Goal: Task Accomplishment & Management: Complete application form

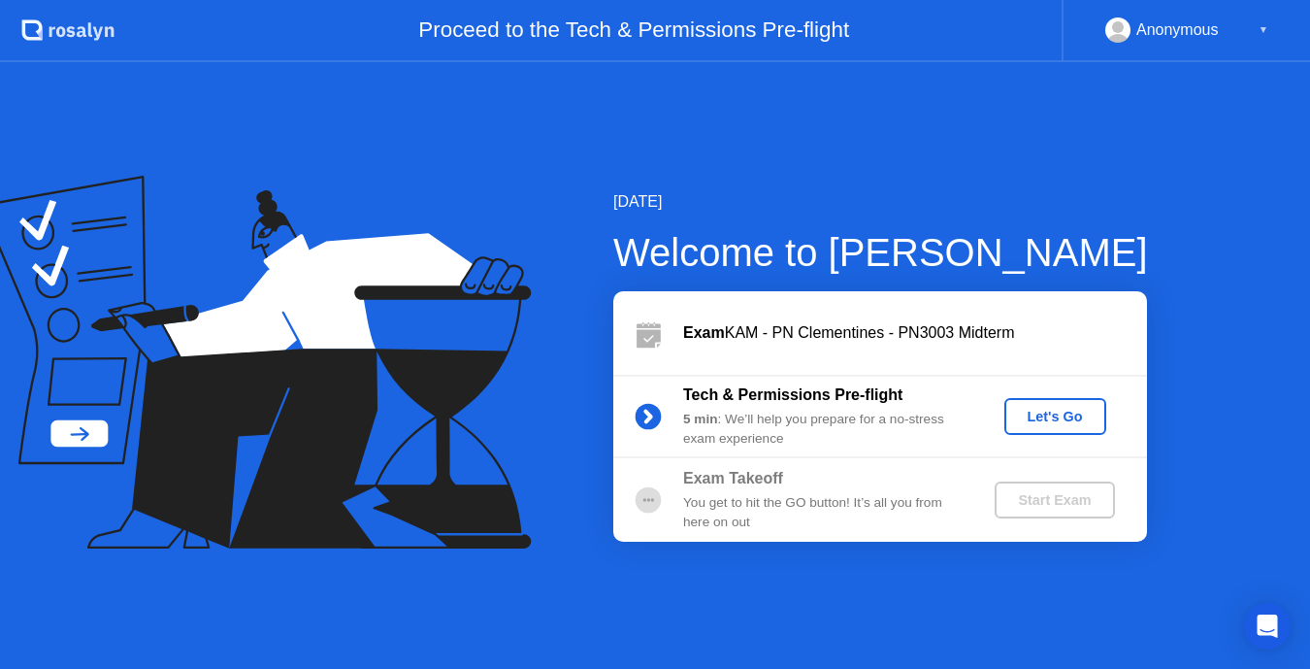
click at [1058, 424] on div "Let's Go" at bounding box center [1055, 417] width 86 height 16
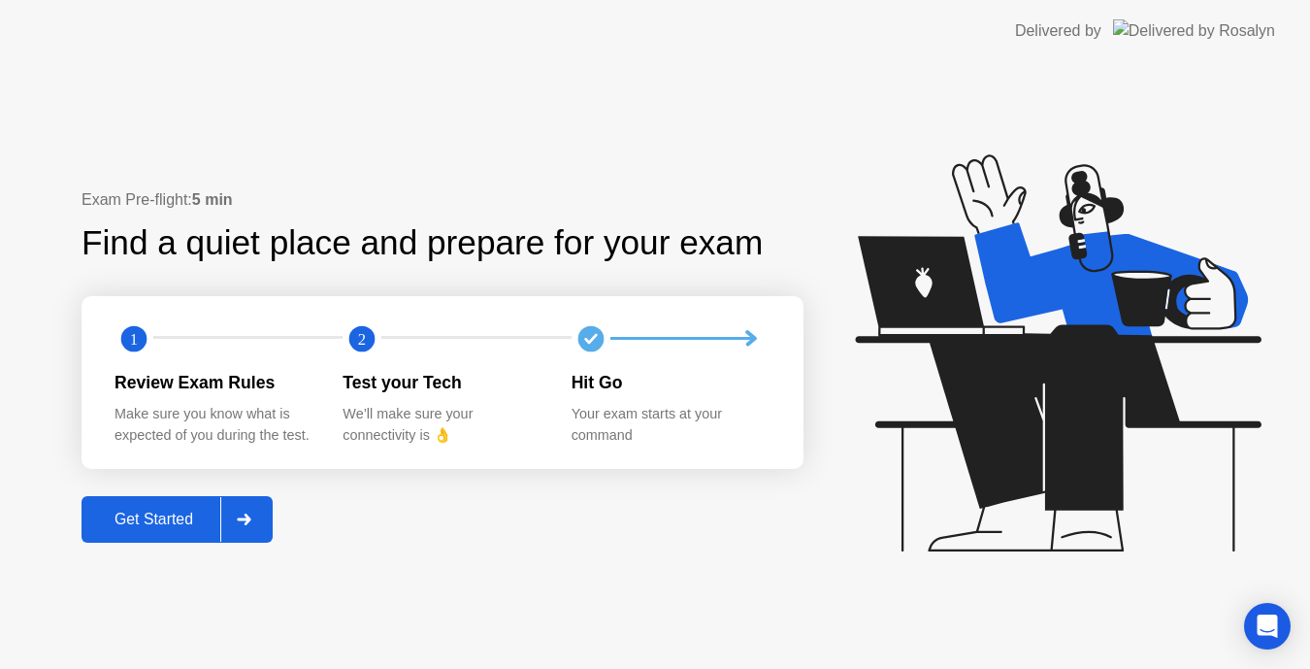
click at [212, 524] on div "Get Started" at bounding box center [153, 519] width 133 height 17
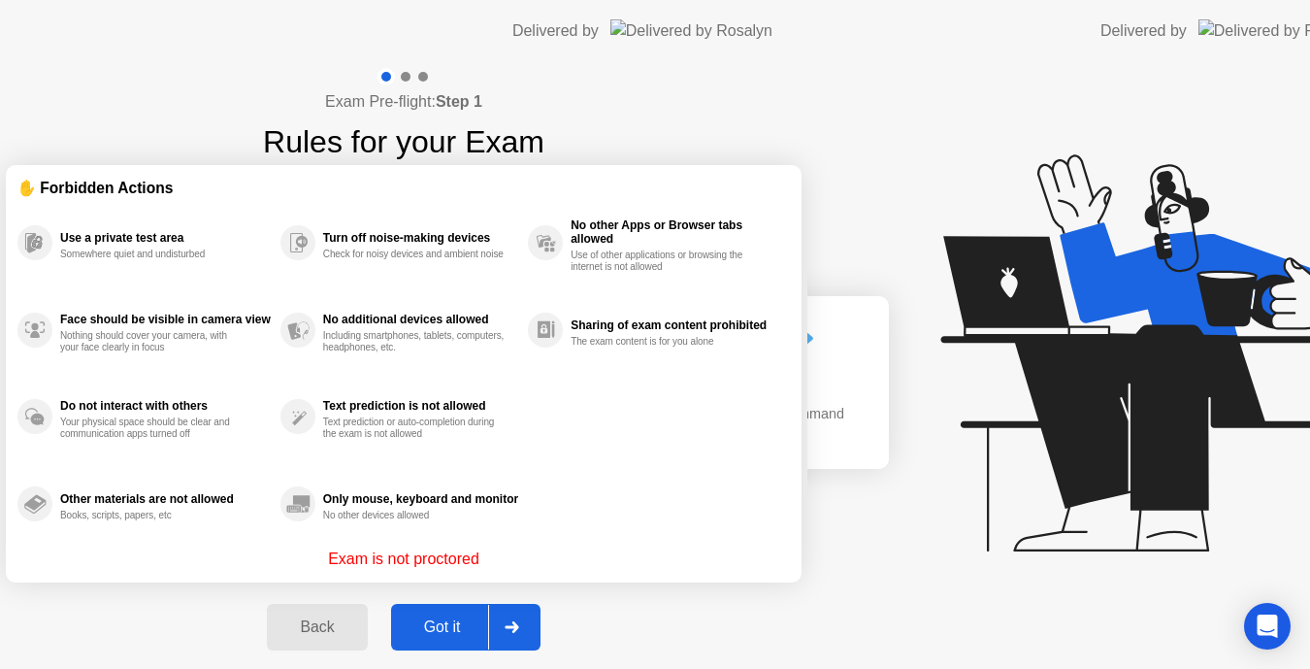
click at [251, 516] on div "Exam Pre-flight: Step 1 Rules for your Exam ✋ Forbidden Actions Use a private t…" at bounding box center [404, 369] width 808 height 615
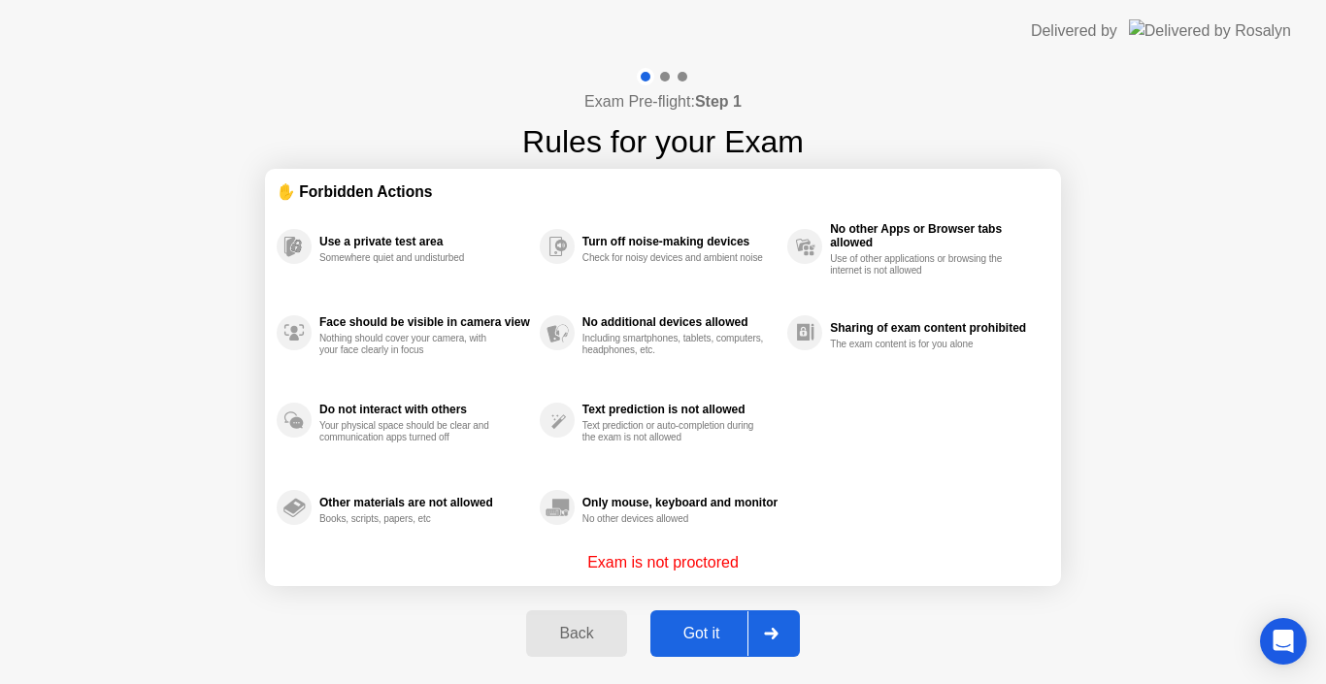
click at [765, 636] on icon at bounding box center [771, 634] width 15 height 12
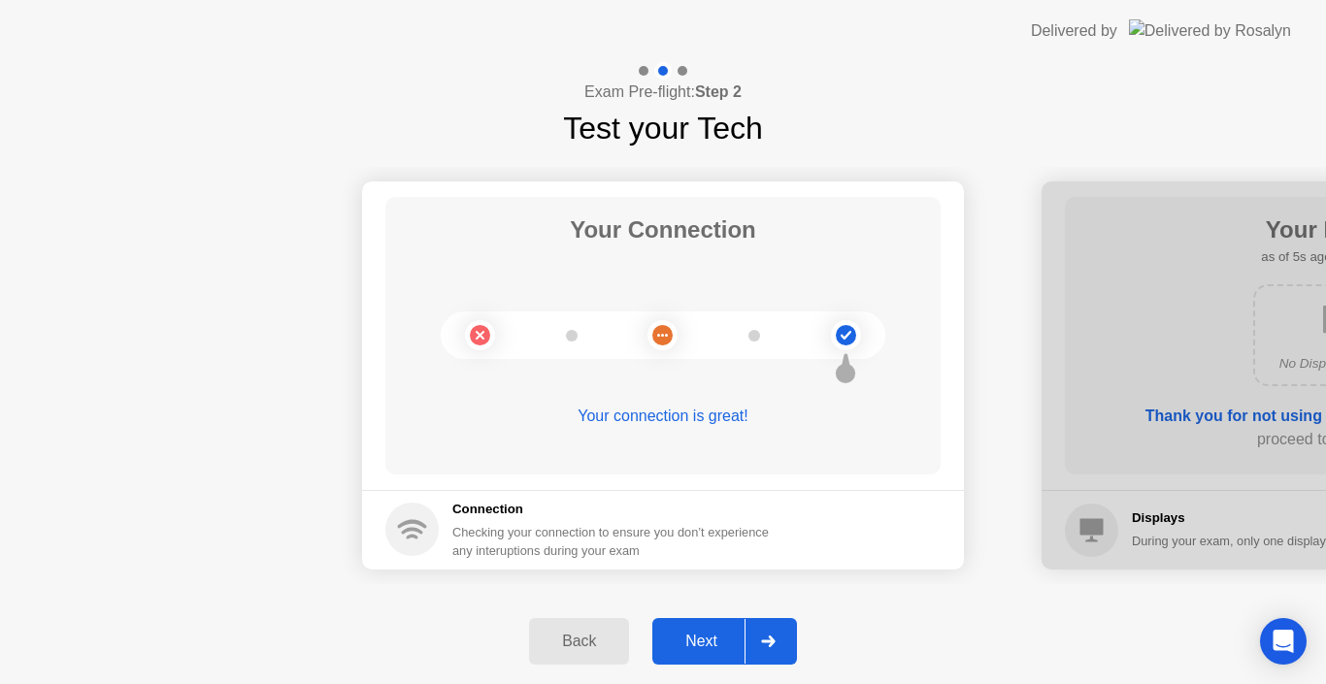
click at [765, 636] on icon at bounding box center [768, 642] width 15 height 12
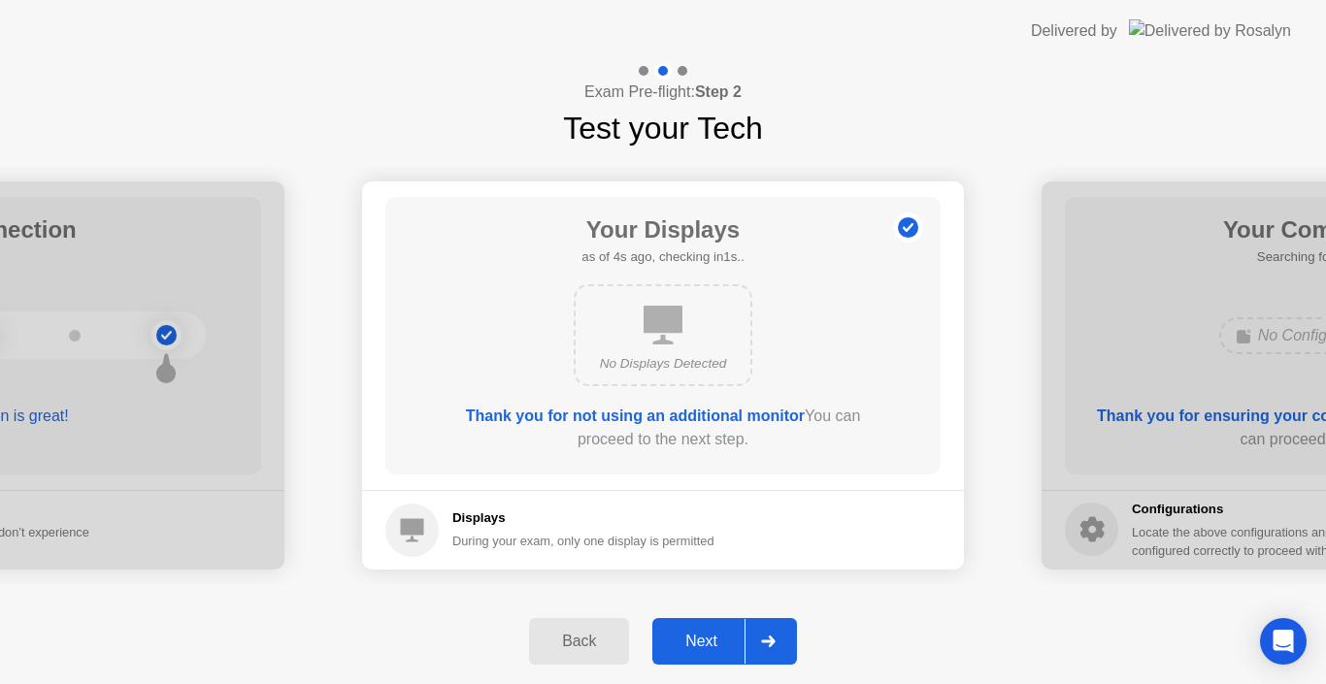
click at [765, 636] on icon at bounding box center [768, 642] width 15 height 12
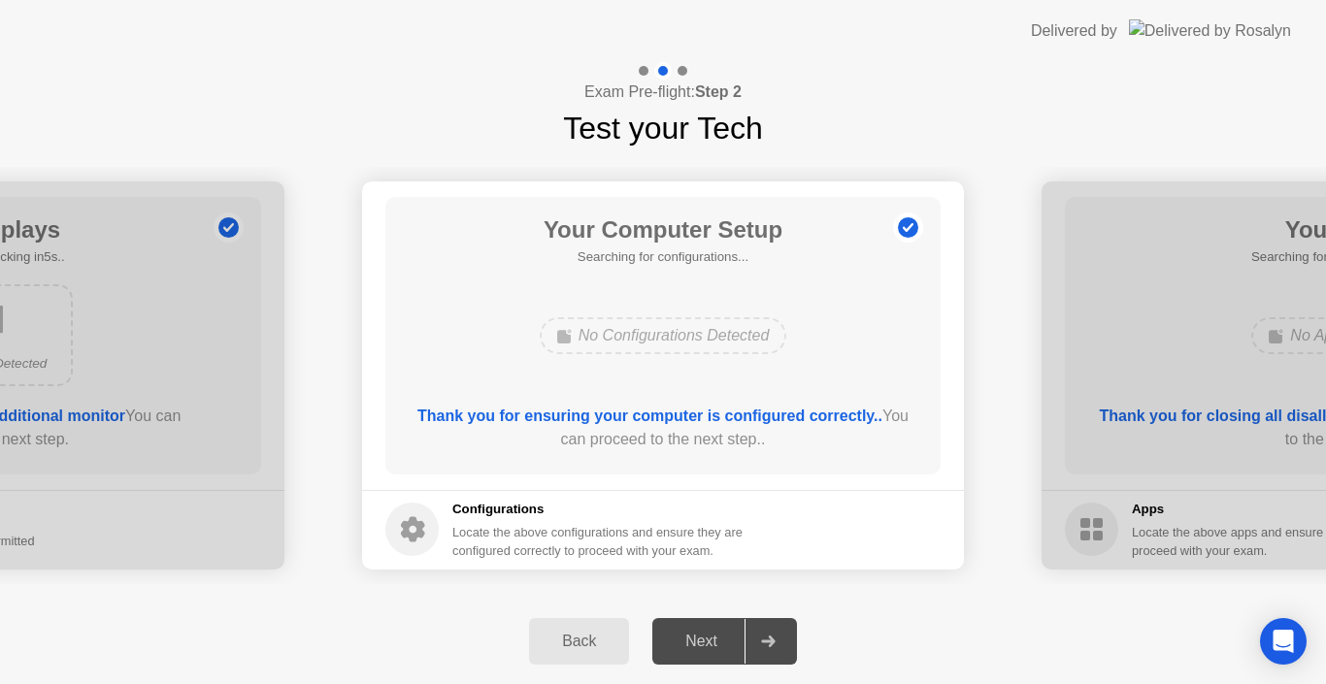
click at [776, 638] on icon at bounding box center [768, 642] width 15 height 12
click at [613, 640] on div "Back" at bounding box center [579, 641] width 88 height 17
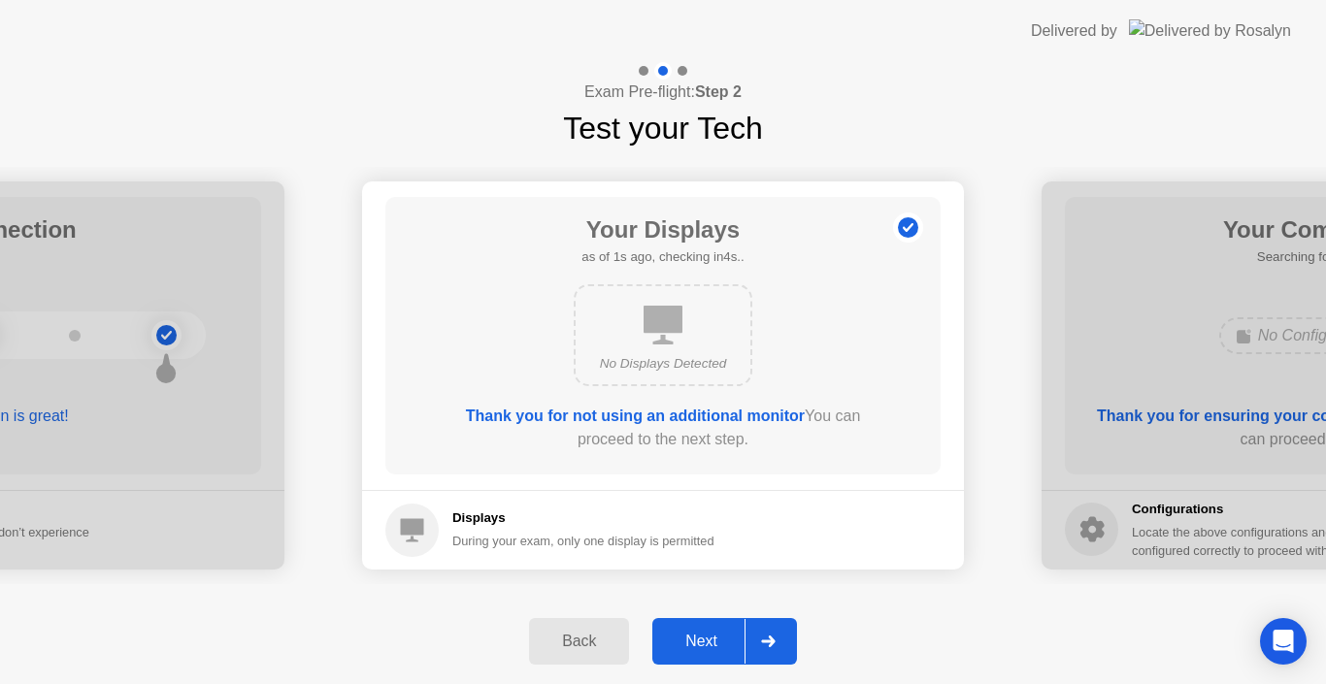
click at [763, 642] on icon at bounding box center [768, 642] width 14 height 12
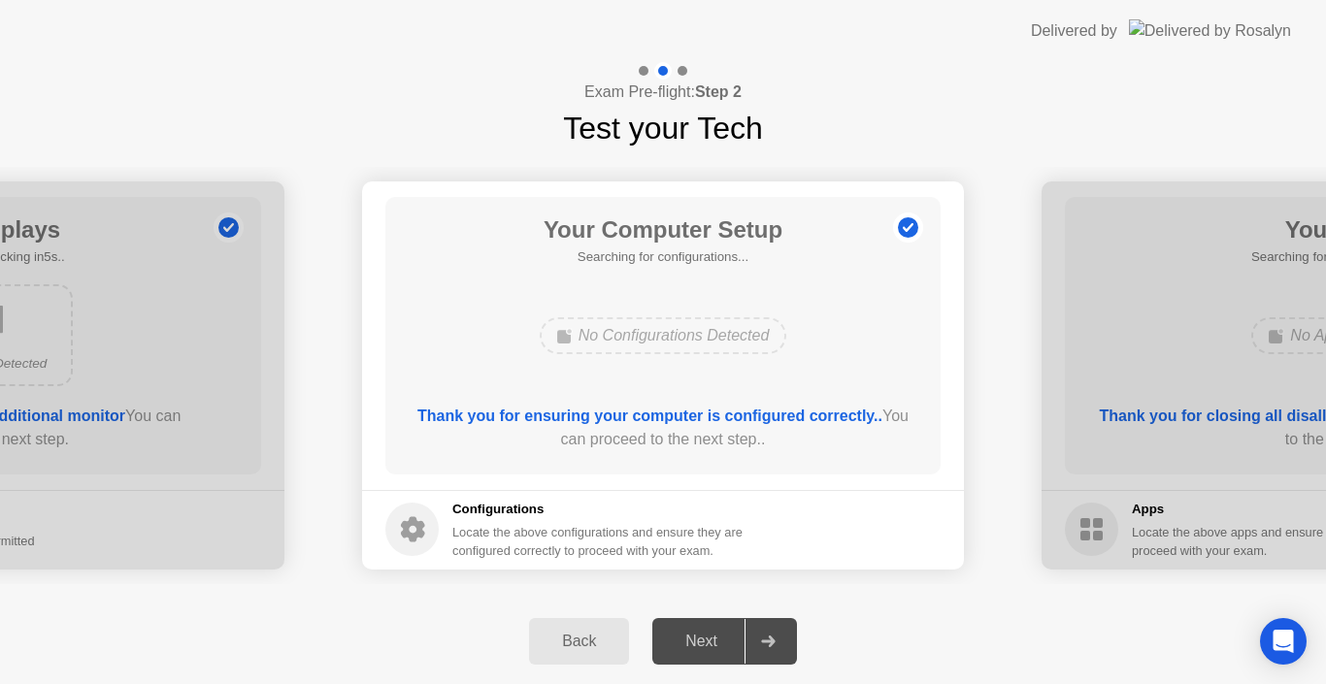
click at [747, 633] on div at bounding box center [767, 641] width 47 height 45
click at [573, 633] on div "Back" at bounding box center [579, 641] width 88 height 17
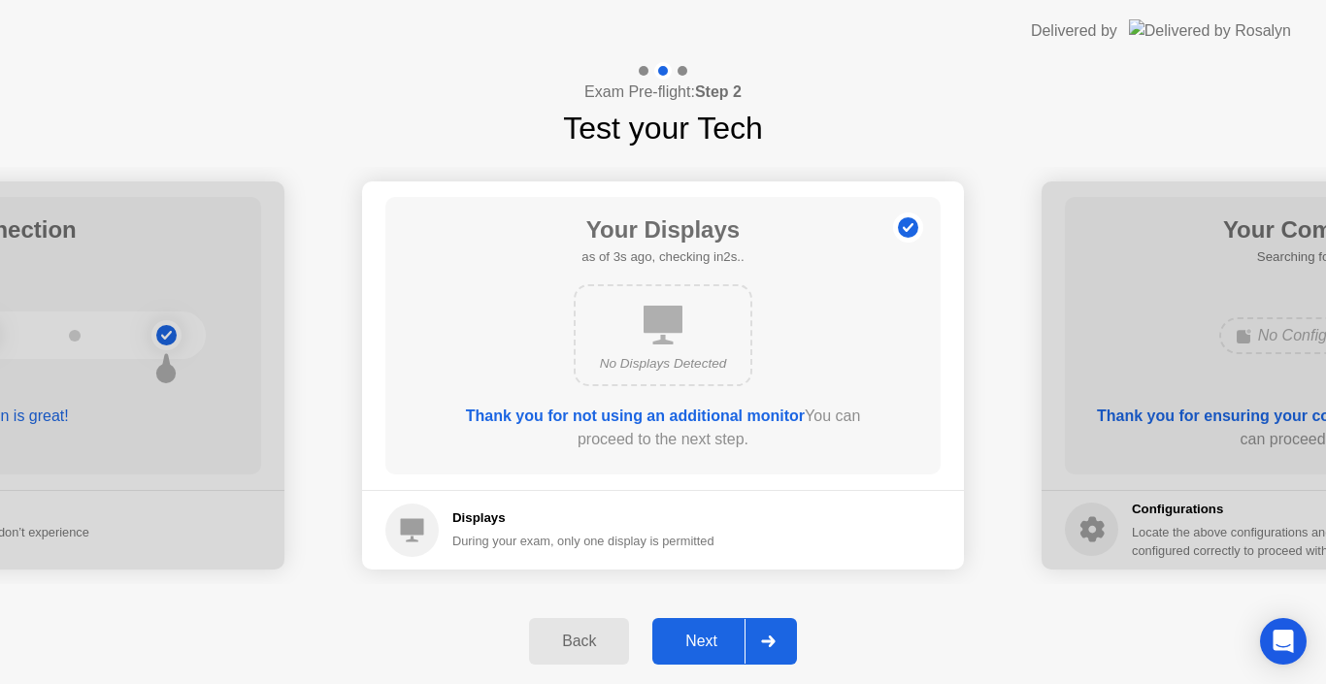
click at [738, 633] on div "Next" at bounding box center [701, 641] width 86 height 17
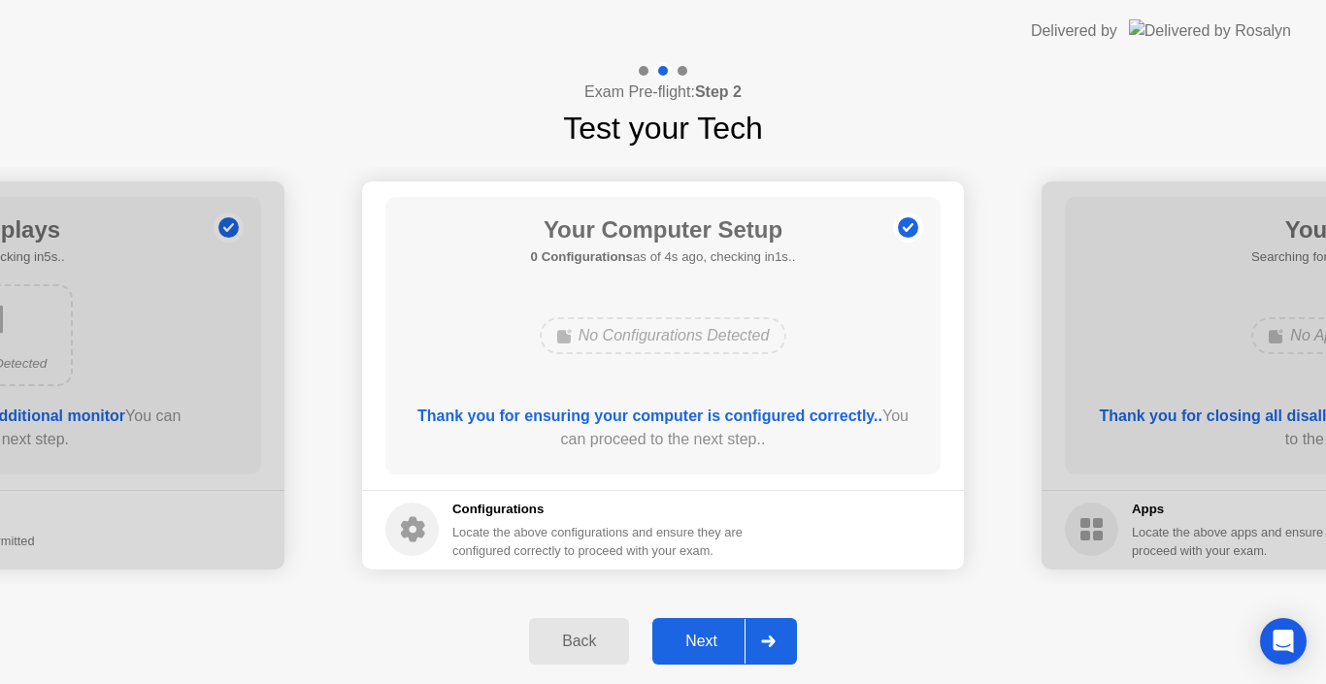
click at [770, 631] on div at bounding box center [767, 641] width 47 height 45
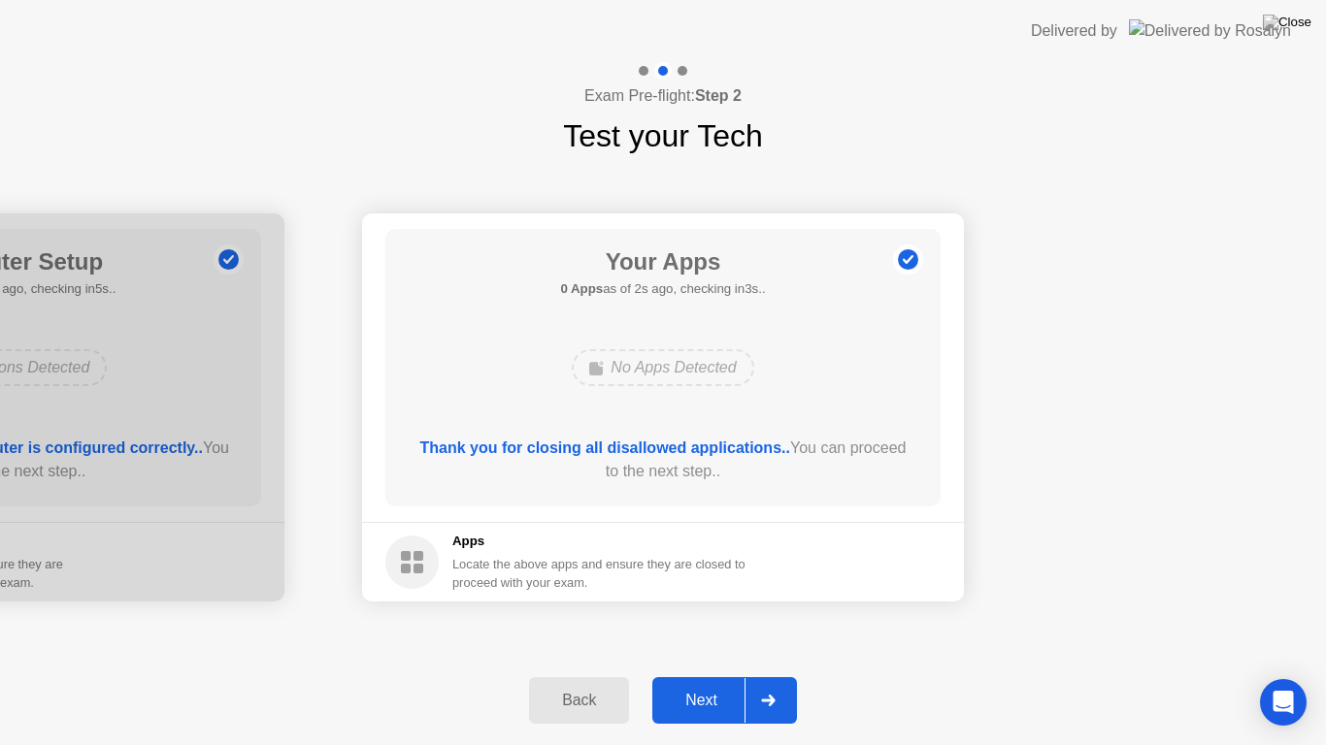
click at [767, 683] on div at bounding box center [767, 700] width 47 height 45
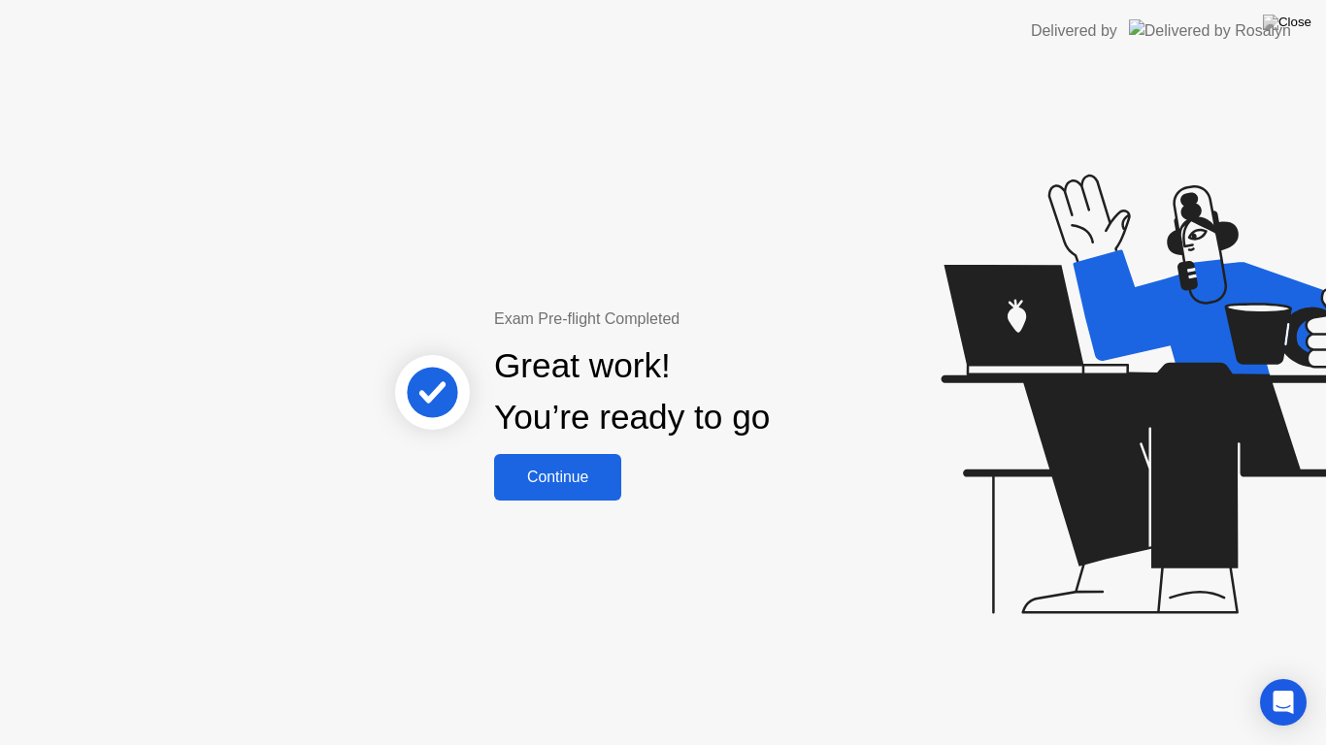
click at [543, 475] on div "Continue" at bounding box center [558, 477] width 116 height 17
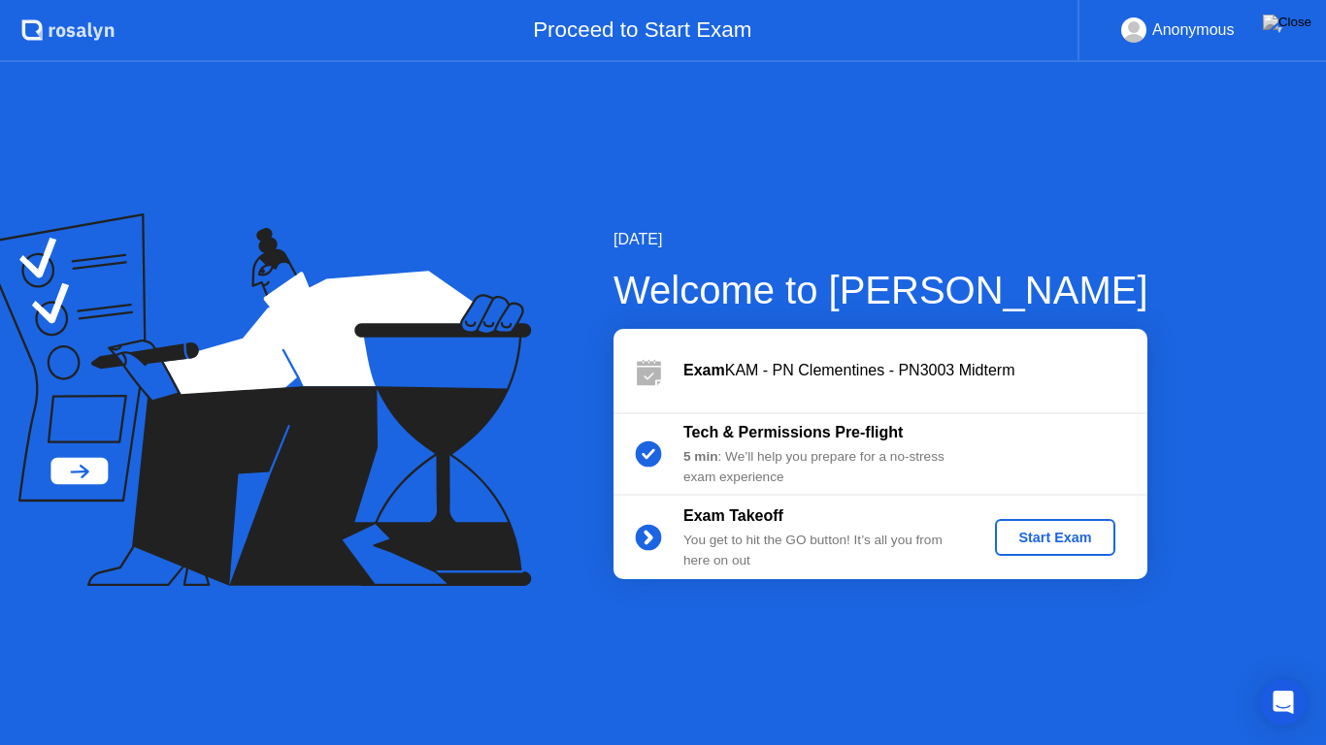
click at [1055, 544] on div "Start Exam" at bounding box center [1055, 538] width 104 height 16
